Goal: Task Accomplishment & Management: Use online tool/utility

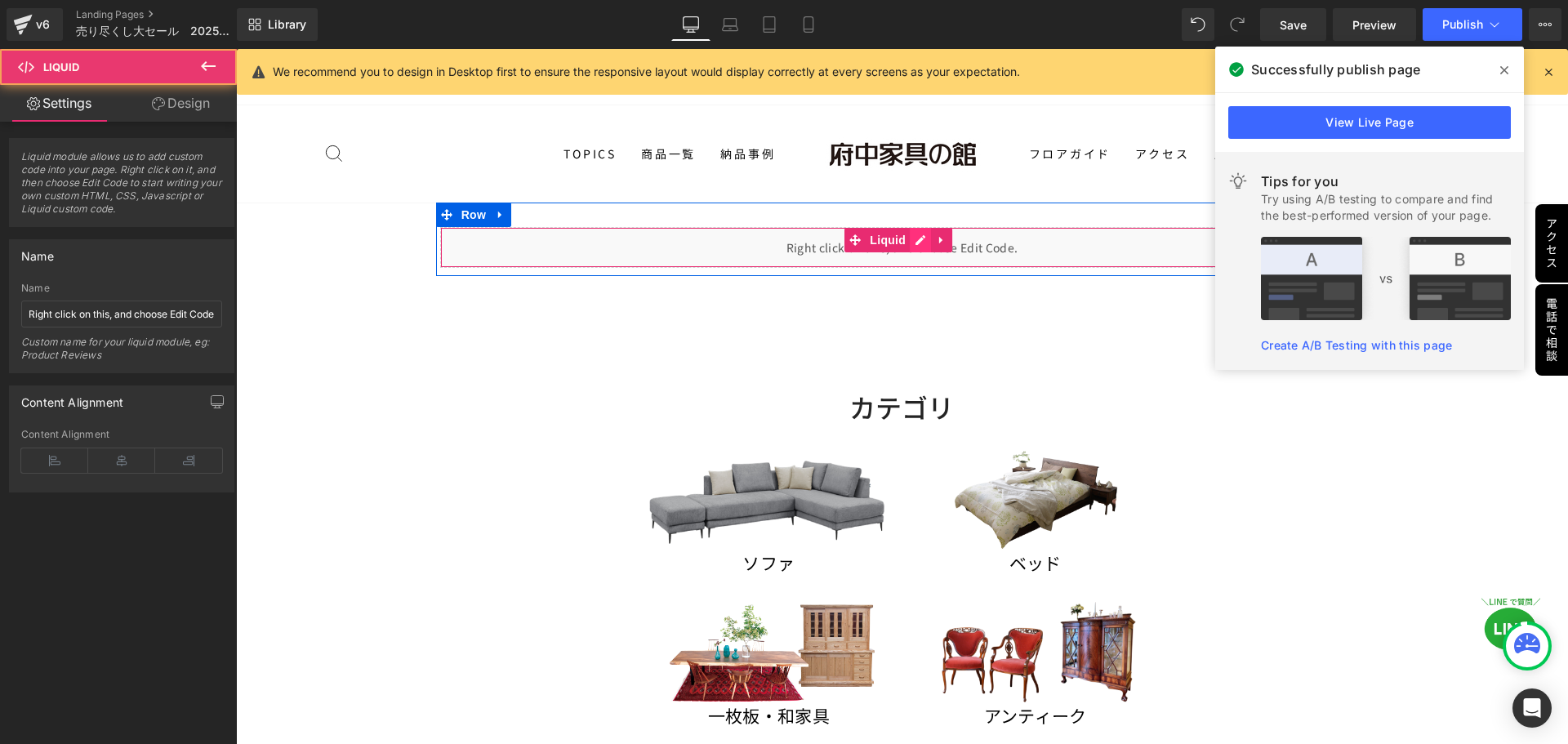
click at [913, 242] on div "Liquid" at bounding box center [902, 247] width 924 height 41
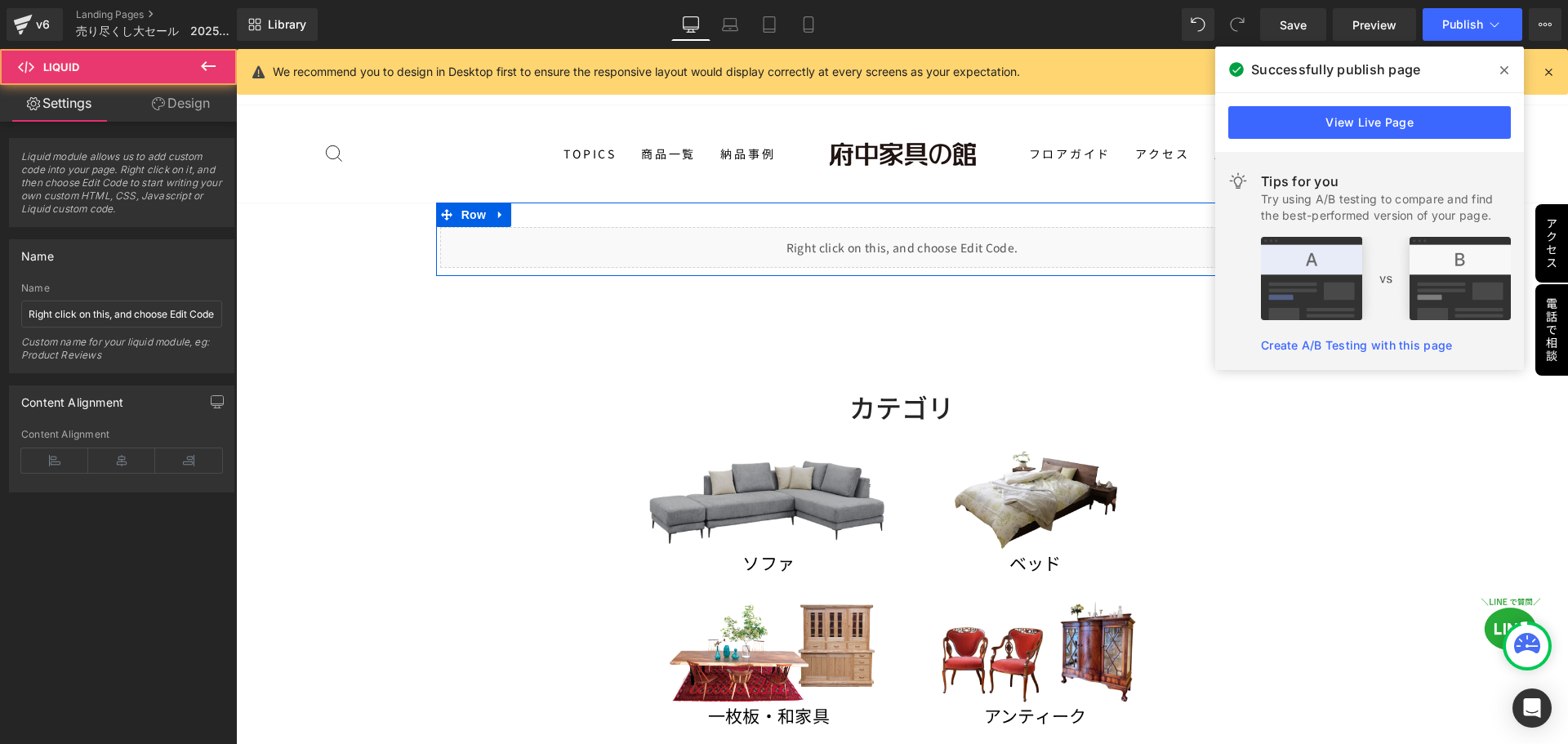
click at [925, 237] on div "Liquid" at bounding box center [902, 247] width 924 height 41
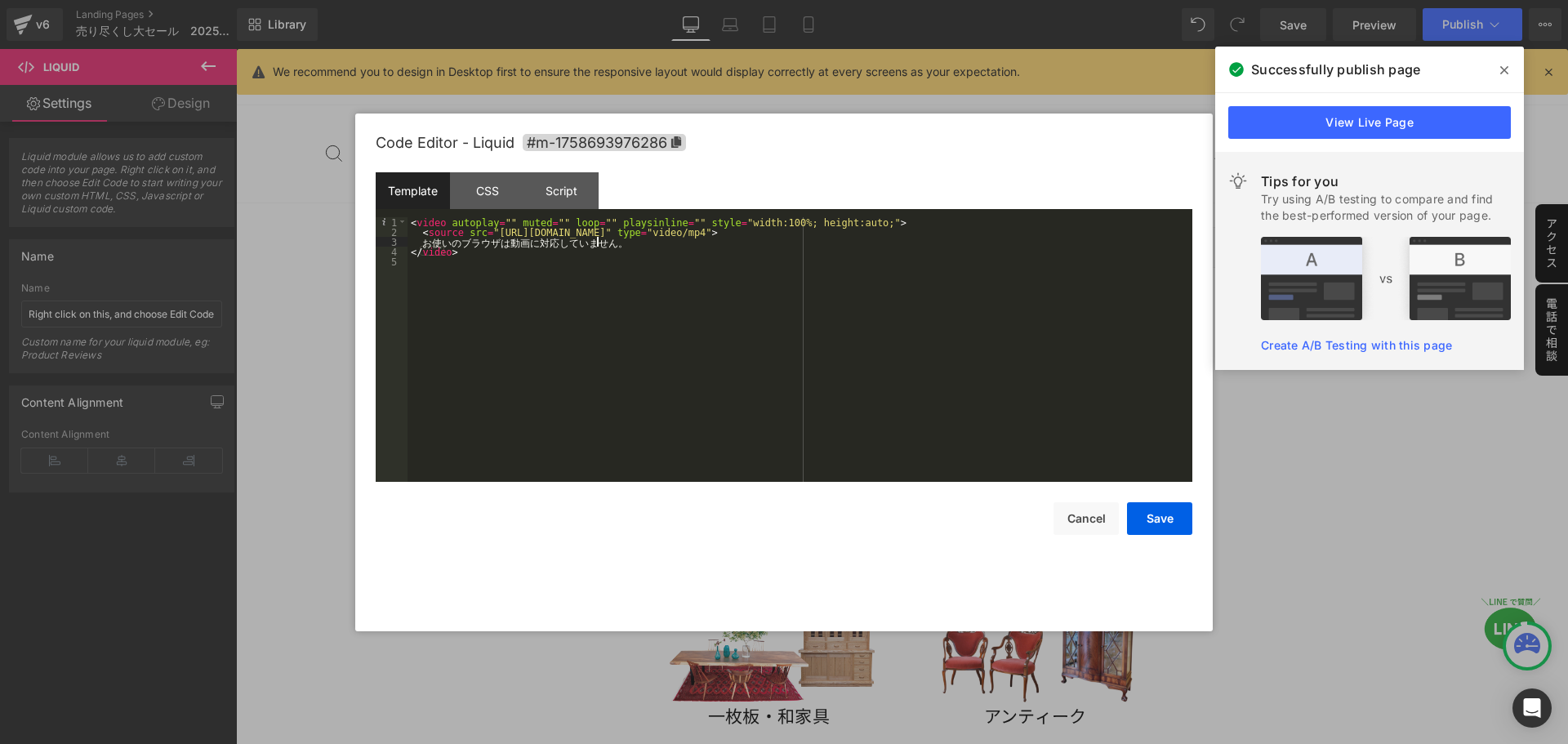
click at [598, 240] on div "< video autoplay = "" muted = "" loop = "" playsinline = "" style = "width:100%…" at bounding box center [800, 359] width 784 height 284
drag, startPoint x: 483, startPoint y: 234, endPoint x: 841, endPoint y: 233, distance: 358.0
click at [841, 233] on div "< video autoplay = "" muted = "" loop = "" playsinline = "" style = "width:100%…" at bounding box center [800, 359] width 784 height 284
click at [492, 188] on div "CSS" at bounding box center [487, 190] width 74 height 37
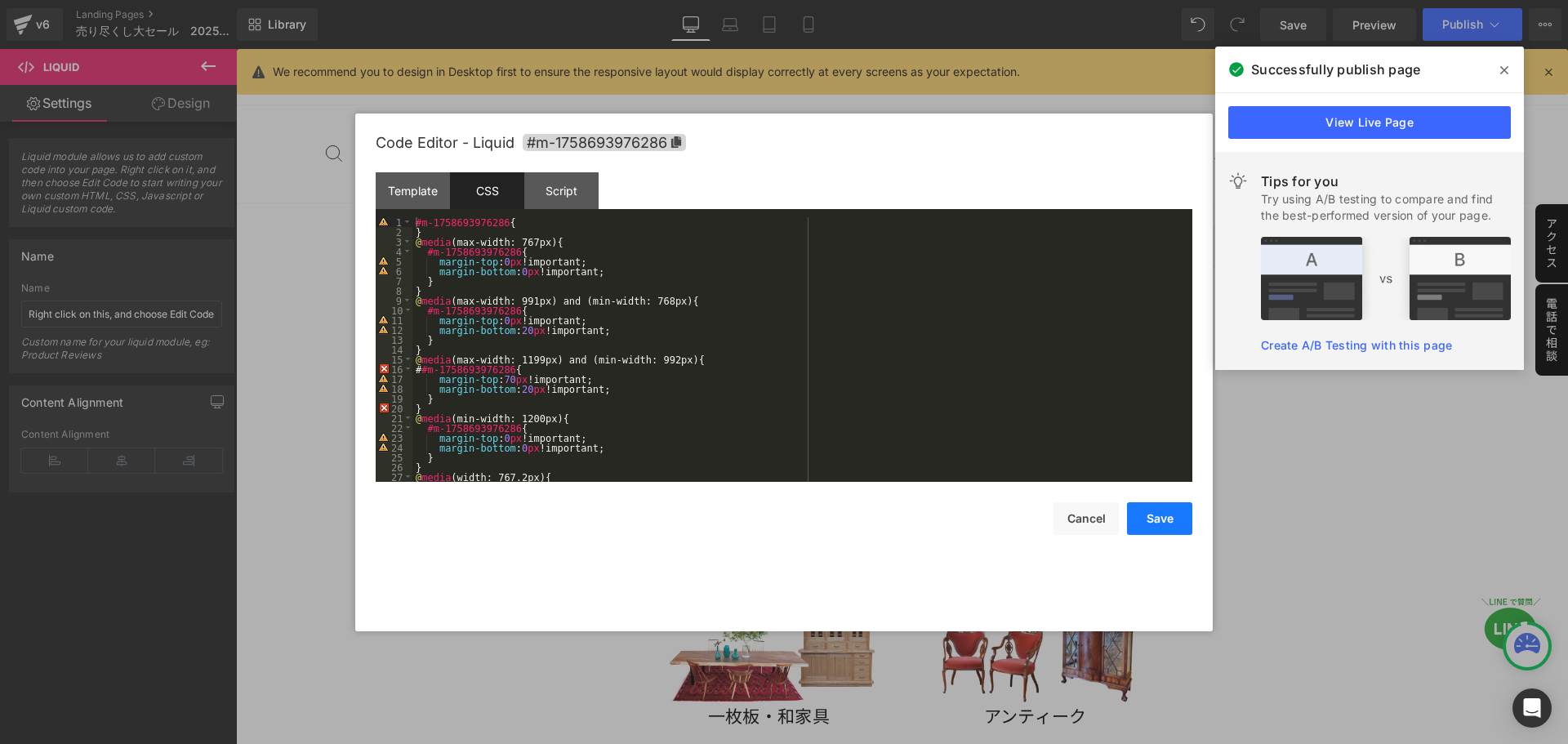
click at [1166, 517] on button "Save" at bounding box center [1159, 518] width 66 height 33
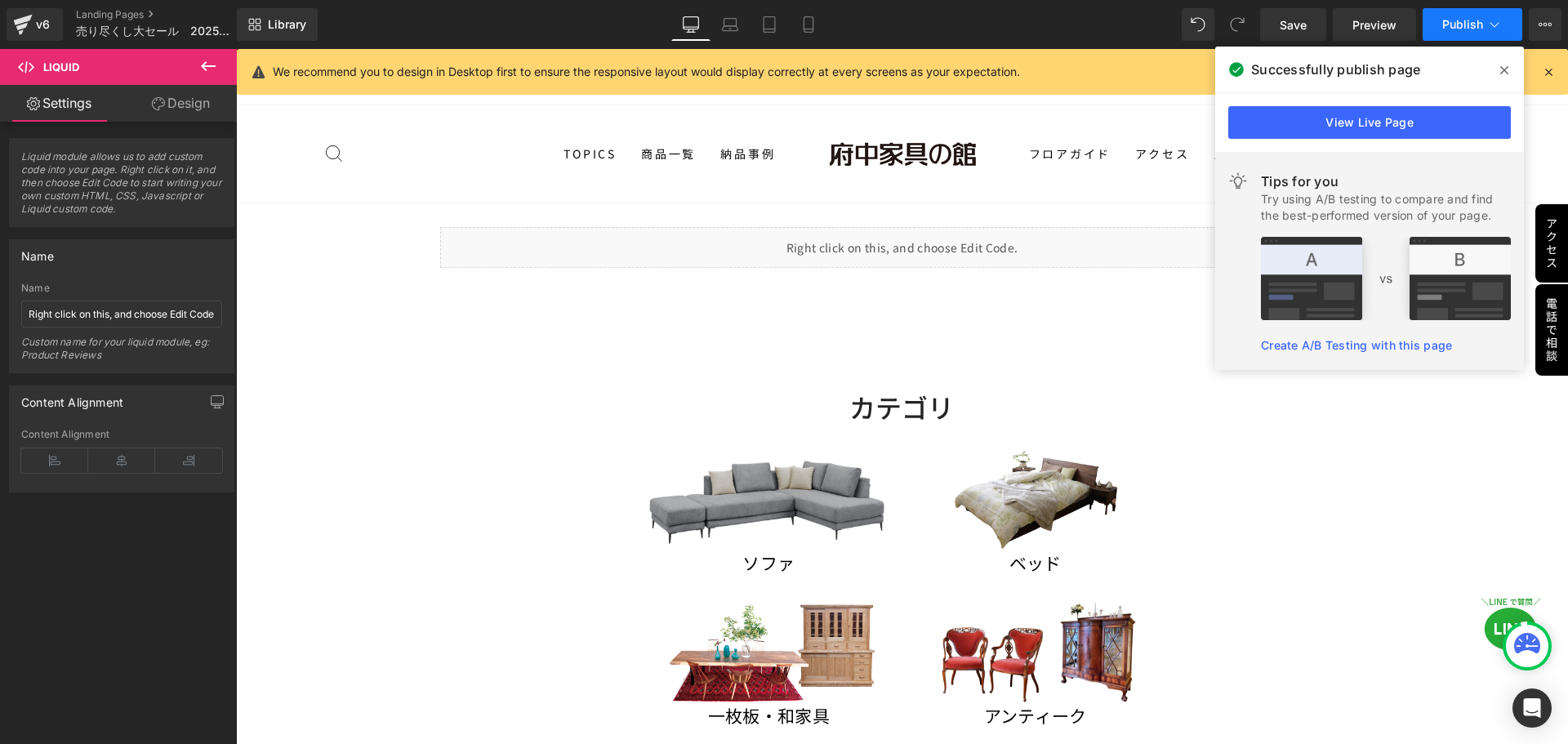
click at [1490, 16] on icon at bounding box center [1494, 24] width 16 height 16
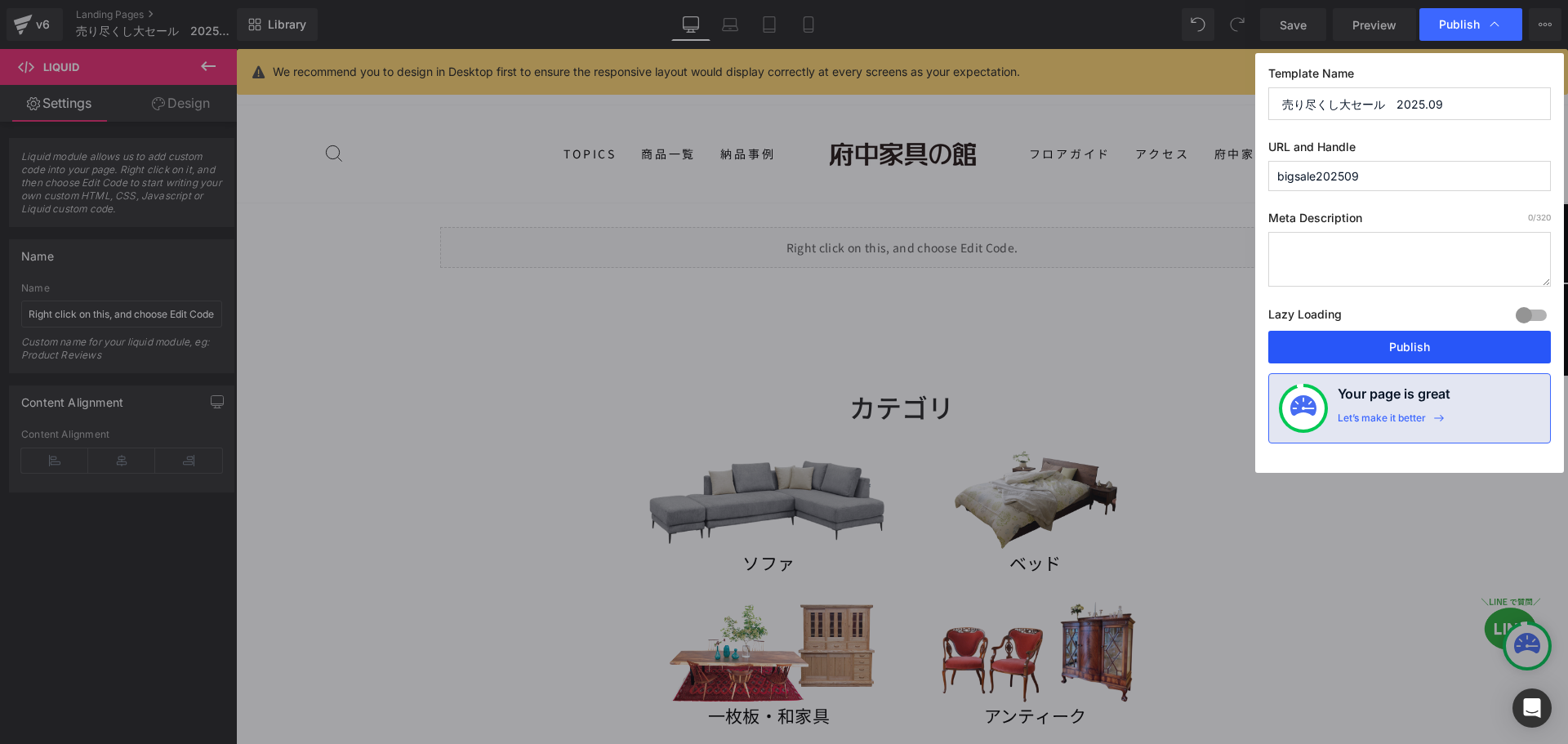
drag, startPoint x: 1408, startPoint y: 350, endPoint x: 1172, endPoint y: 301, distance: 241.0
click at [1408, 350] on button "Publish" at bounding box center [1409, 347] width 282 height 33
